Goal: Information Seeking & Learning: Learn about a topic

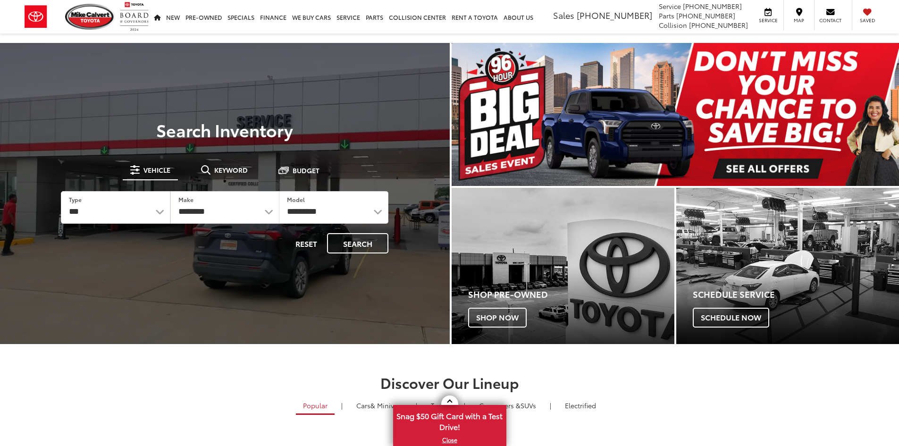
click at [717, 122] on img "carousel slide number 1 of 1" at bounding box center [676, 114] width 448 height 143
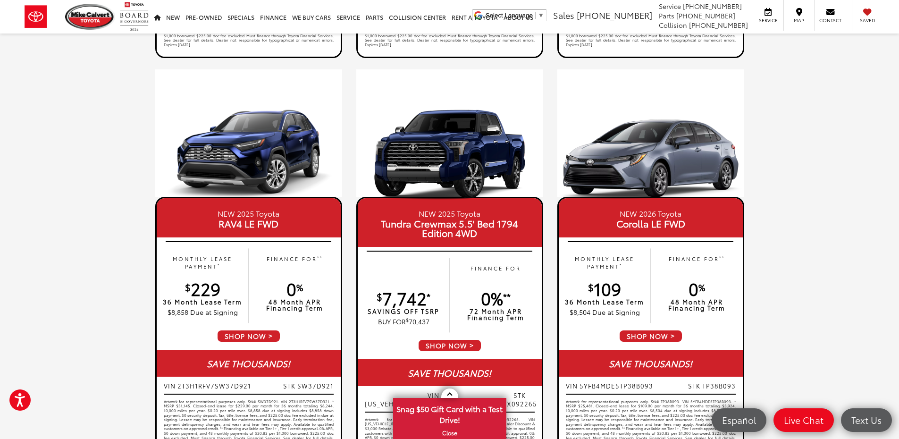
scroll to position [315, 0]
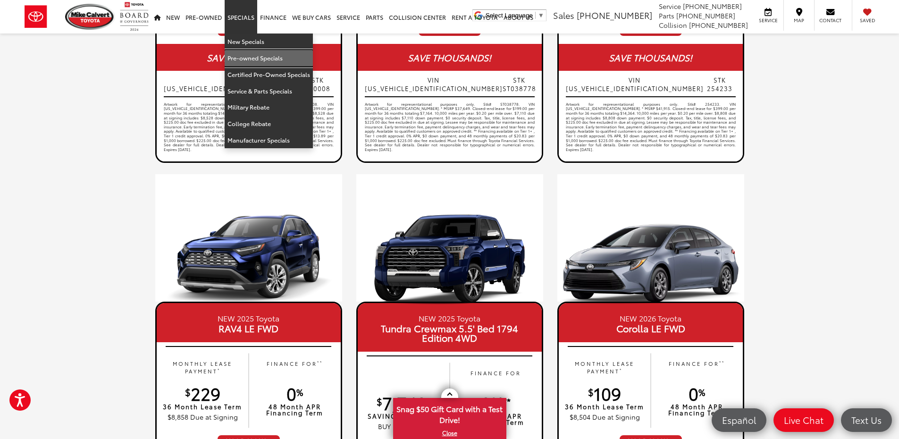
click at [246, 57] on link "Pre-owned Specials" at bounding box center [269, 58] width 88 height 17
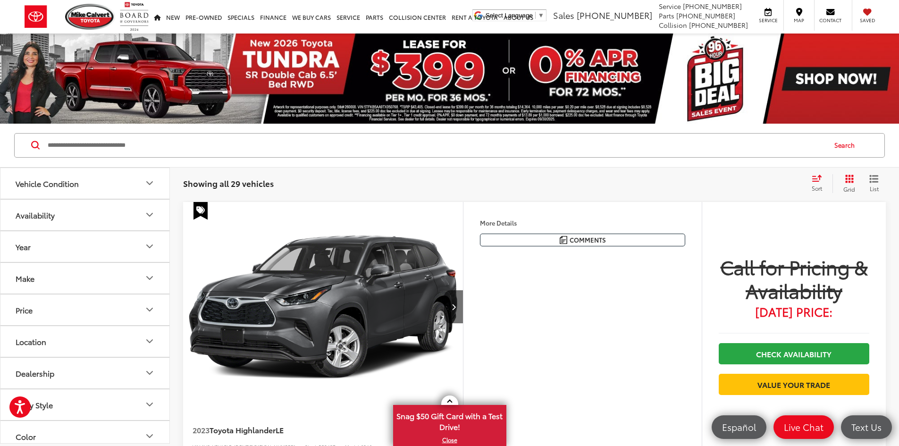
click at [112, 278] on button "Make" at bounding box center [85, 278] width 170 height 31
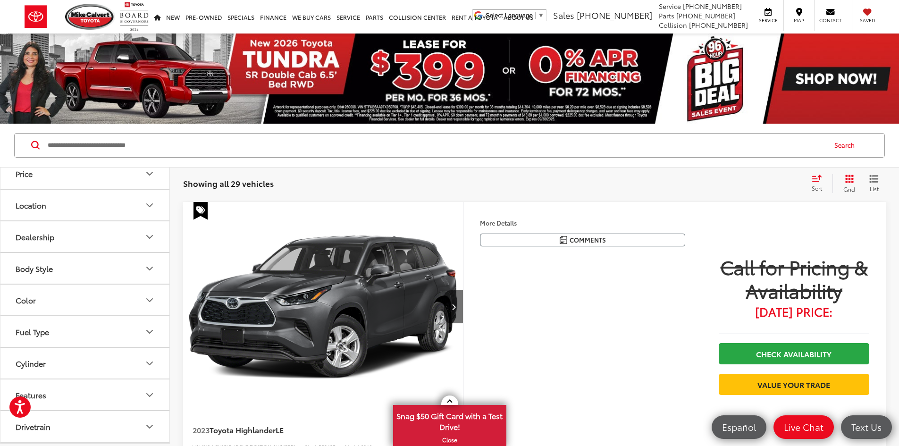
scroll to position [126, 0]
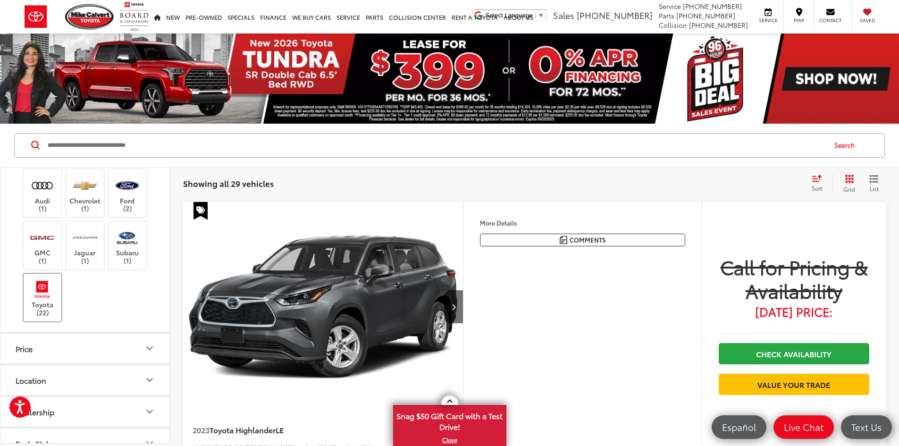
click at [38, 299] on img at bounding box center [42, 289] width 26 height 22
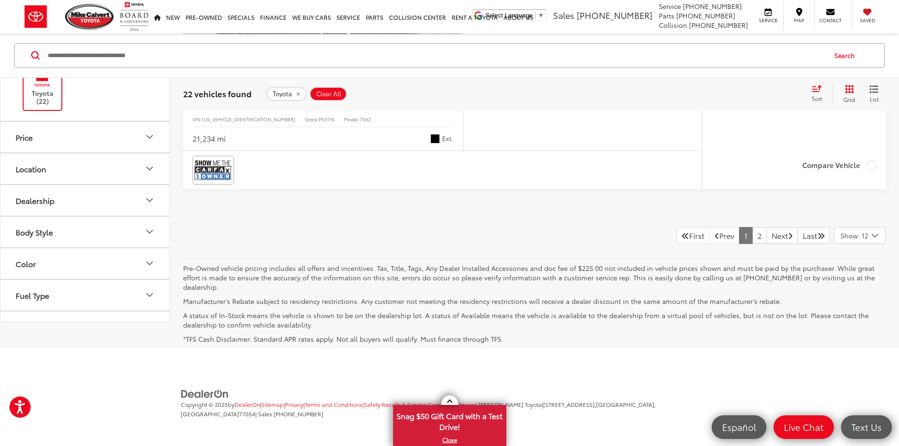
scroll to position [4405, 0]
